Goal: Check status: Check status

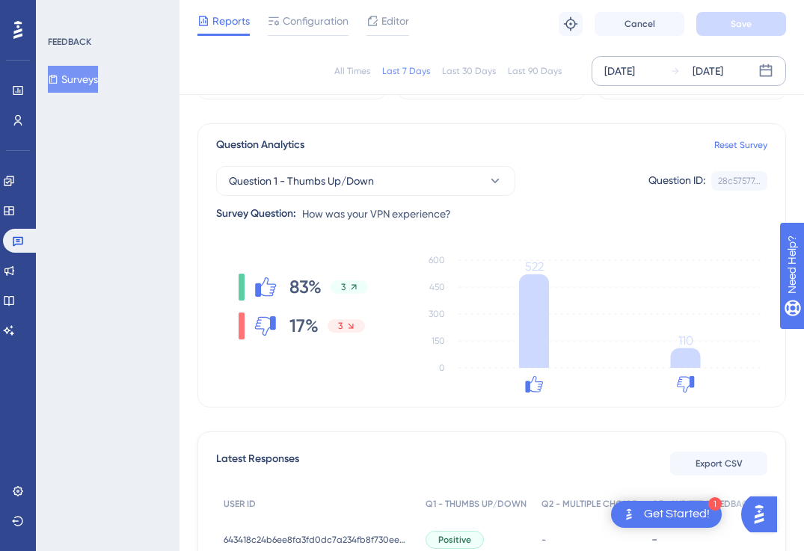
click at [723, 76] on div "[DATE]" at bounding box center [708, 71] width 31 height 18
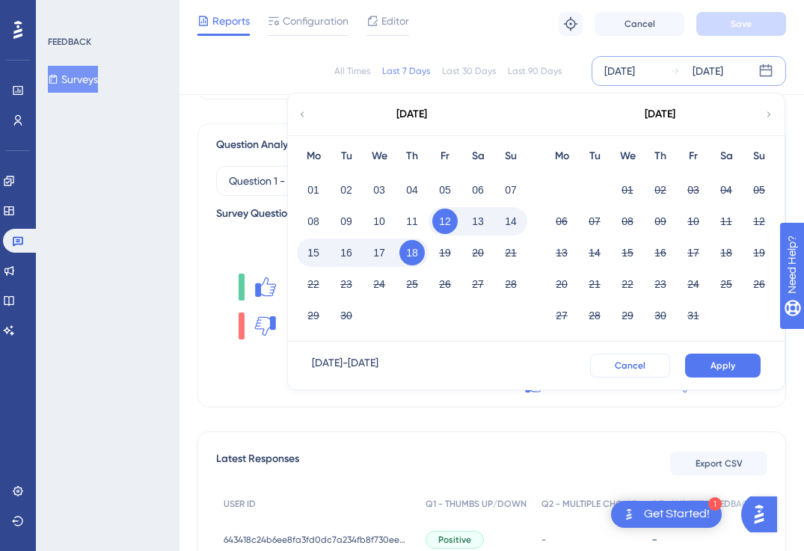
click at [625, 360] on span "Cancel" at bounding box center [630, 366] width 31 height 12
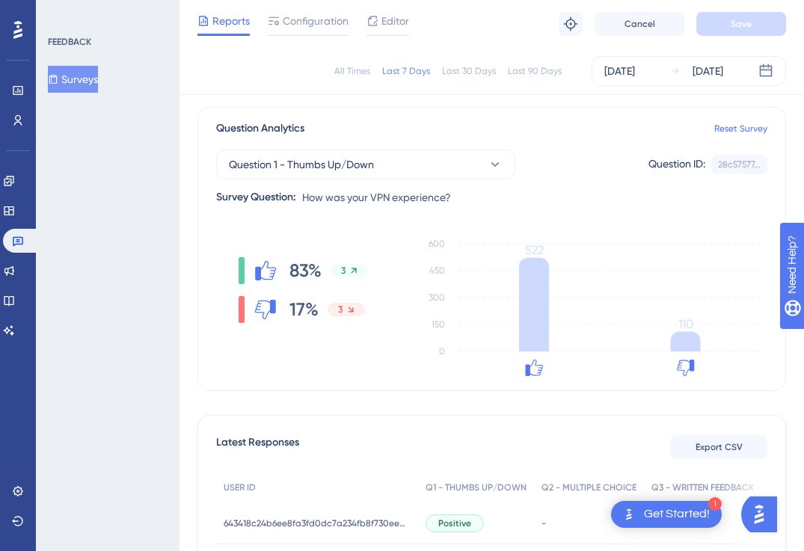
scroll to position [87, 0]
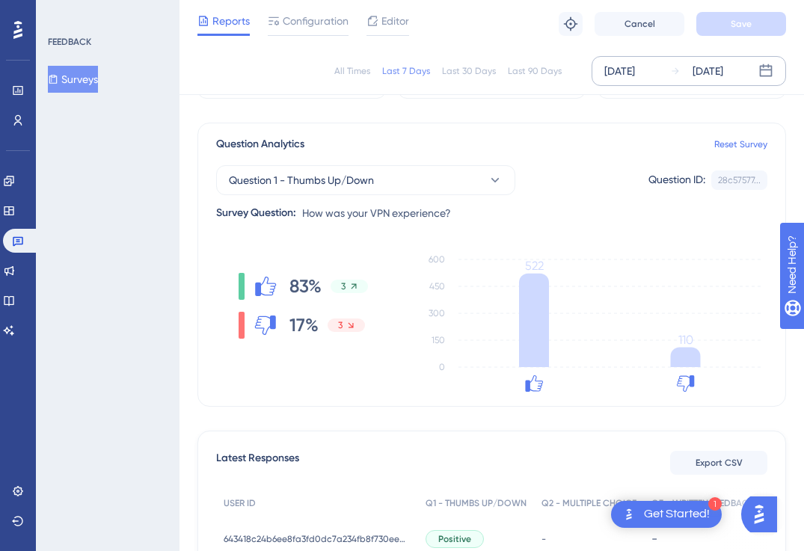
click at [723, 76] on div "[DATE]" at bounding box center [708, 71] width 31 height 18
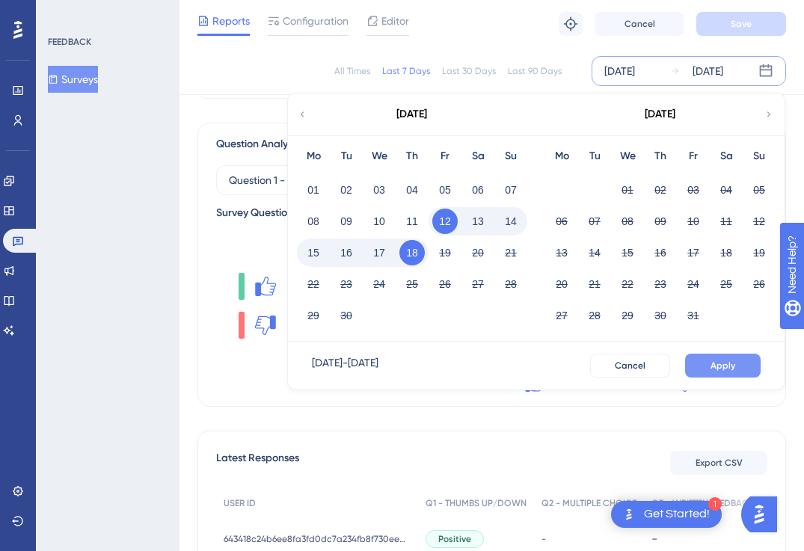
click at [708, 359] on button "Apply" at bounding box center [723, 366] width 76 height 24
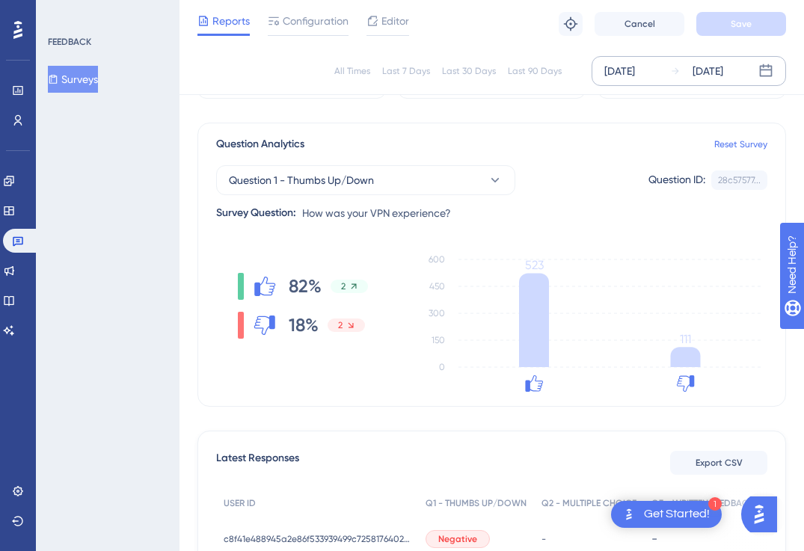
click at [720, 67] on div "[DATE]" at bounding box center [708, 71] width 31 height 18
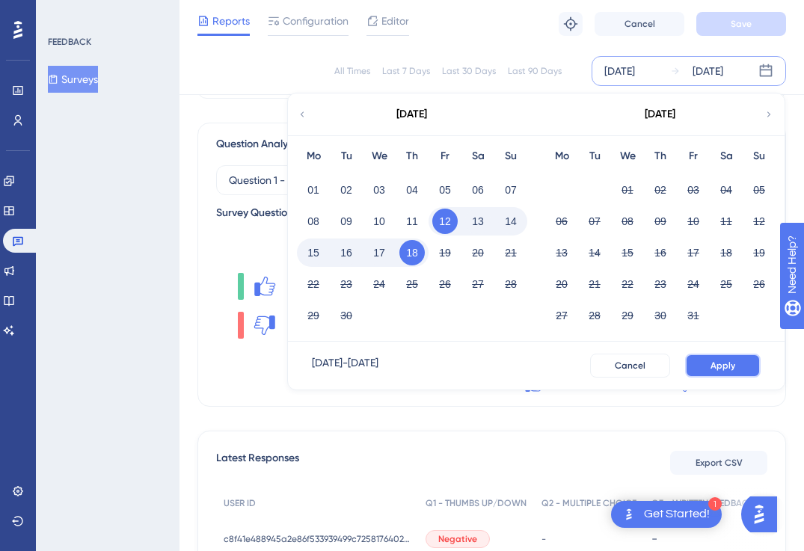
click at [729, 356] on button "Apply" at bounding box center [723, 366] width 76 height 24
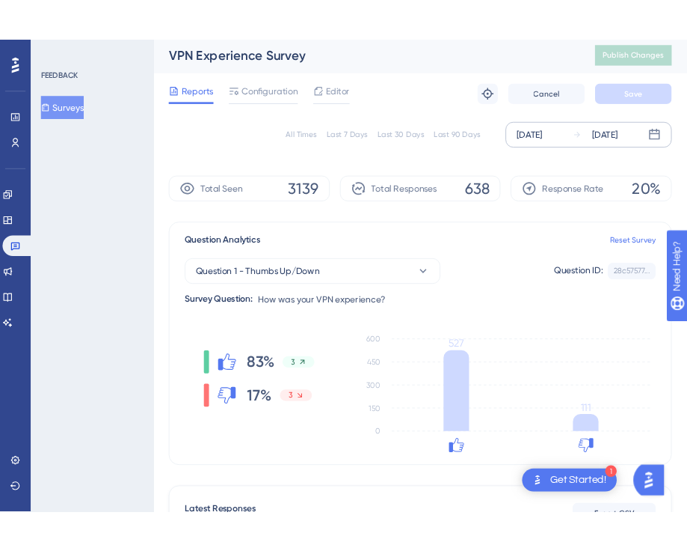
scroll to position [0, 0]
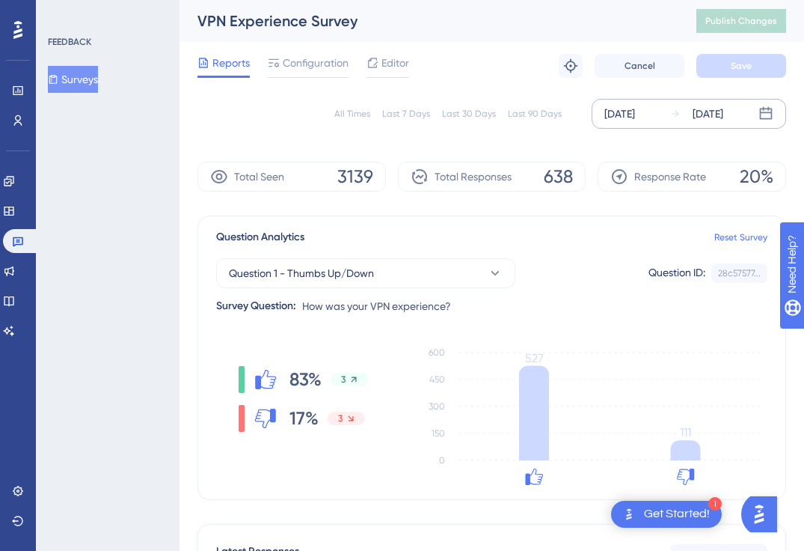
click at [716, 106] on div "[DATE]" at bounding box center [708, 114] width 31 height 18
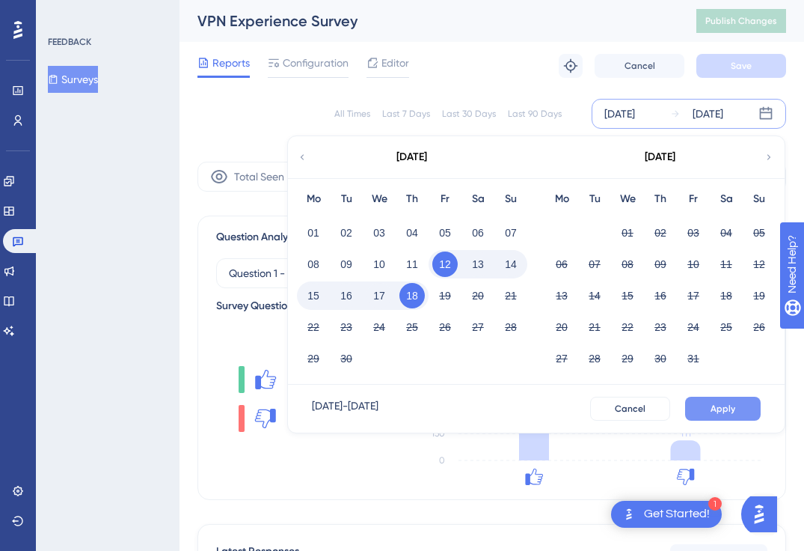
click at [711, 407] on span "Apply" at bounding box center [723, 408] width 25 height 12
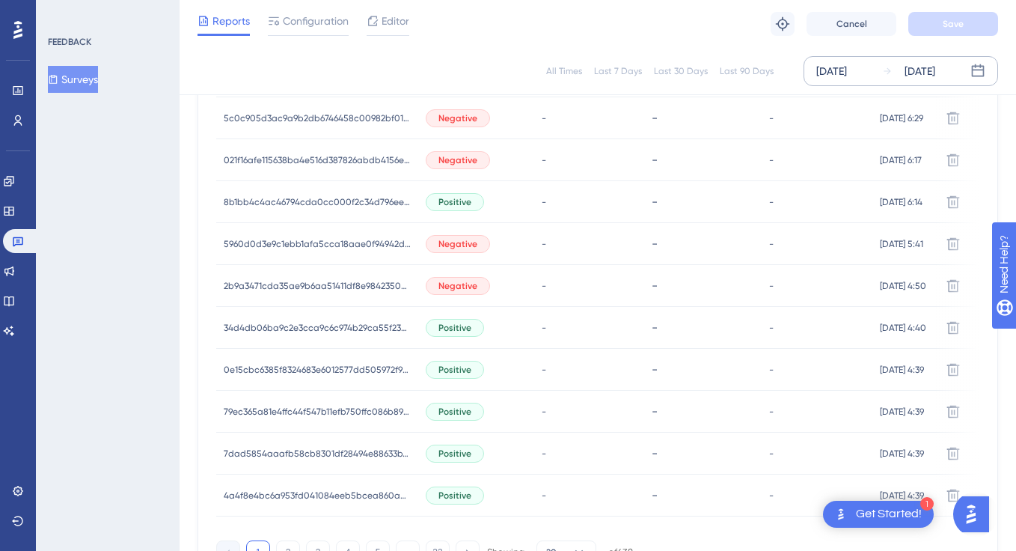
scroll to position [1026, 11]
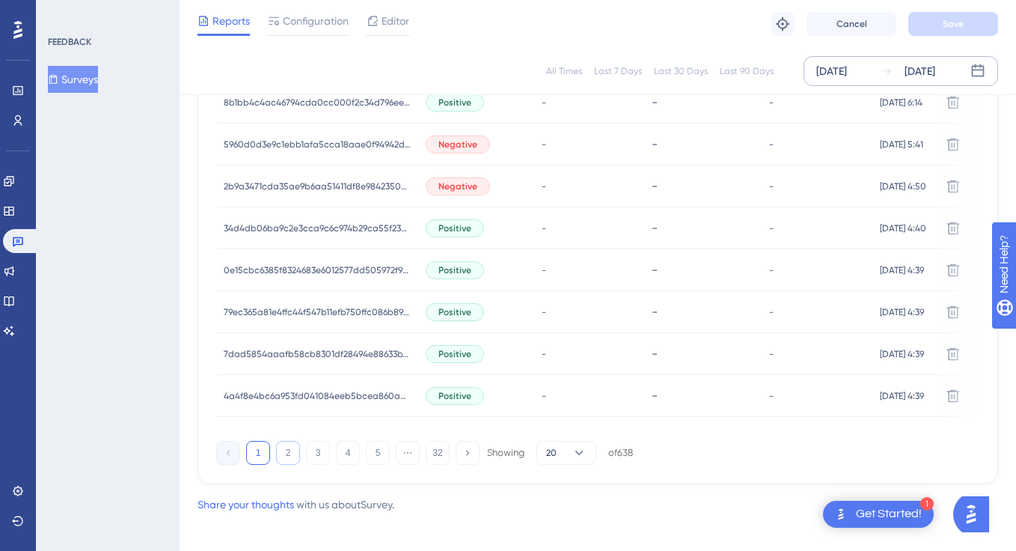
click at [278, 451] on button "2" at bounding box center [288, 453] width 24 height 24
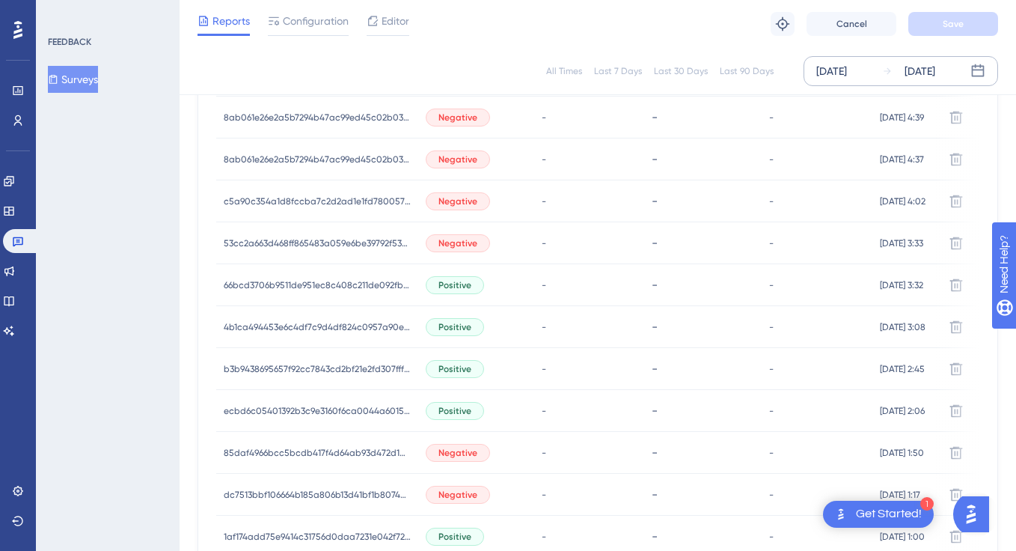
scroll to position [722, 11]
